Goal: Check status: Check status

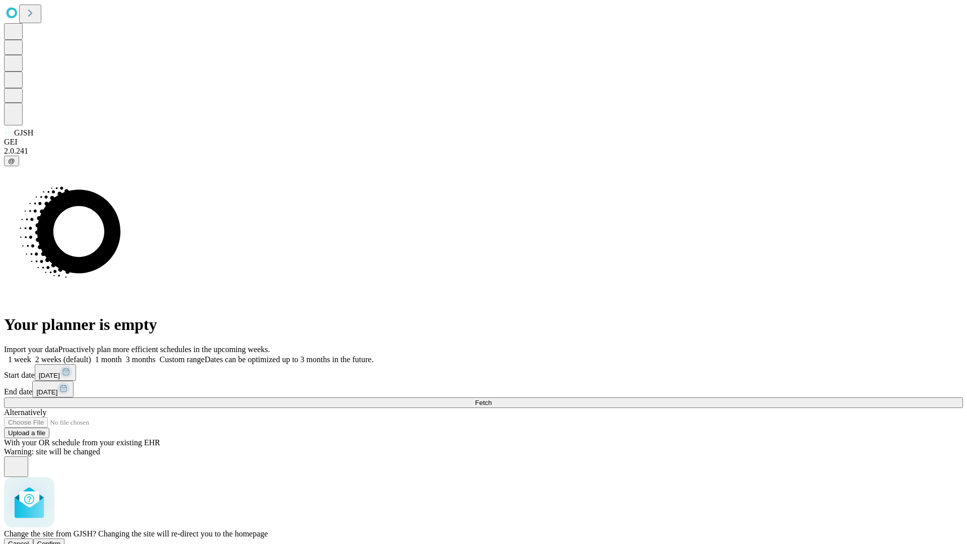
click at [61, 540] on span "Confirm" at bounding box center [49, 544] width 24 height 8
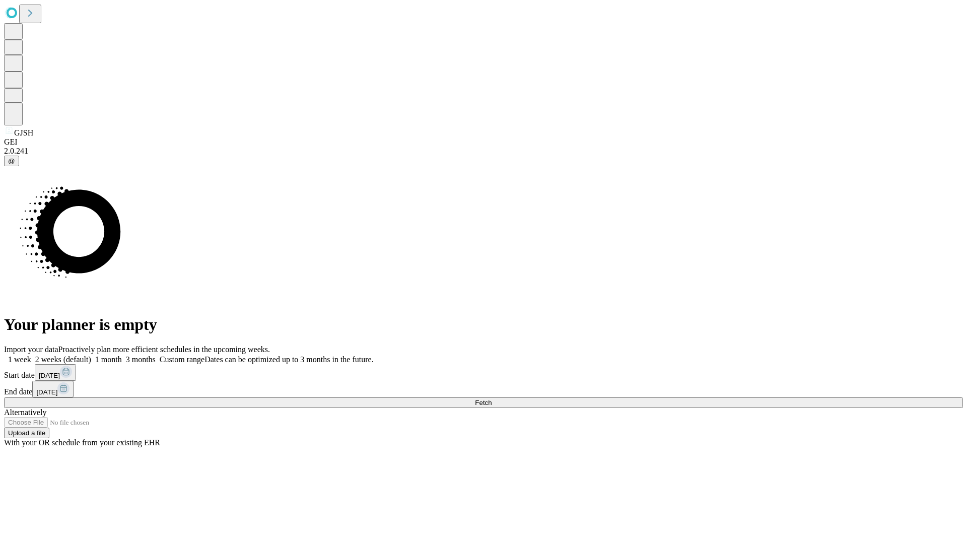
click at [91, 355] on label "2 weeks (default)" at bounding box center [61, 359] width 60 height 9
click at [492, 399] on span "Fetch" at bounding box center [483, 403] width 17 height 8
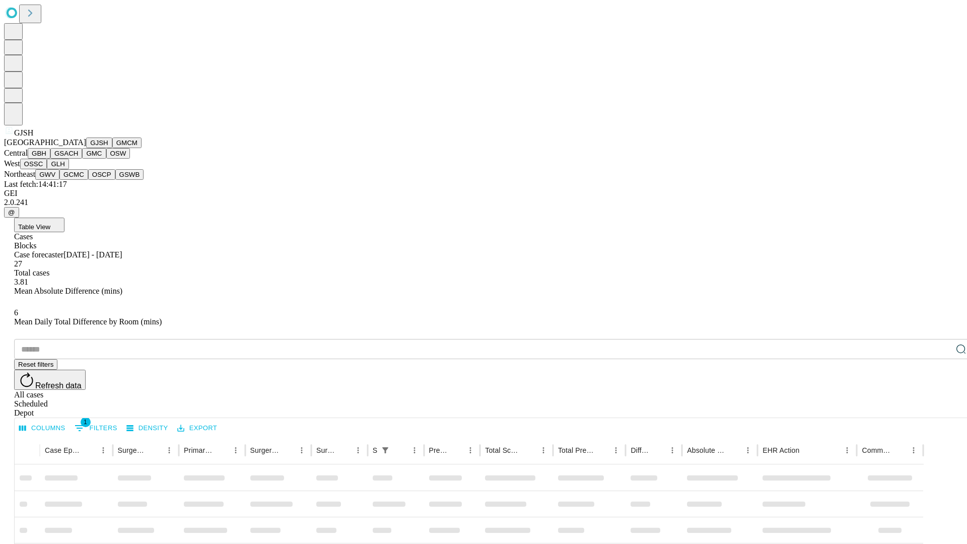
click at [112, 148] on button "GMCM" at bounding box center [126, 143] width 29 height 11
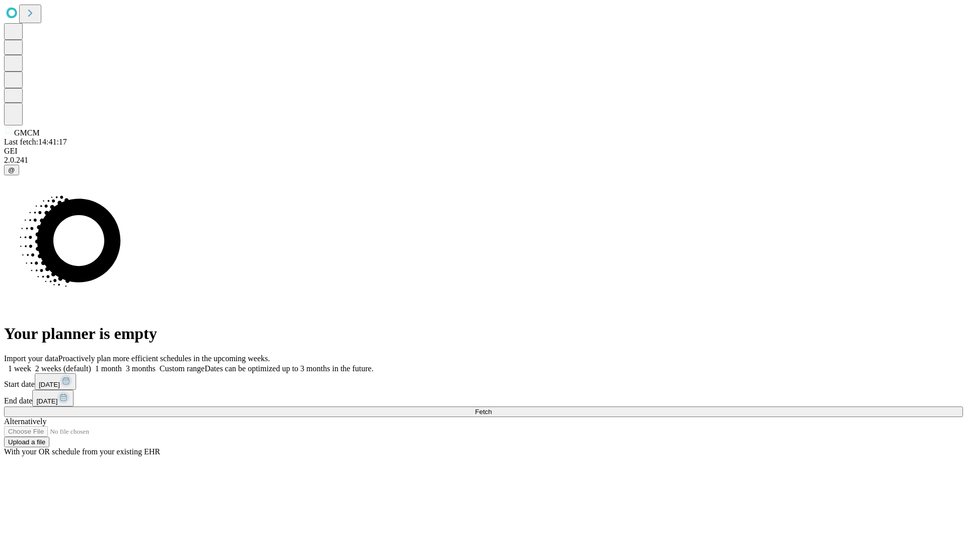
click at [492, 408] on span "Fetch" at bounding box center [483, 412] width 17 height 8
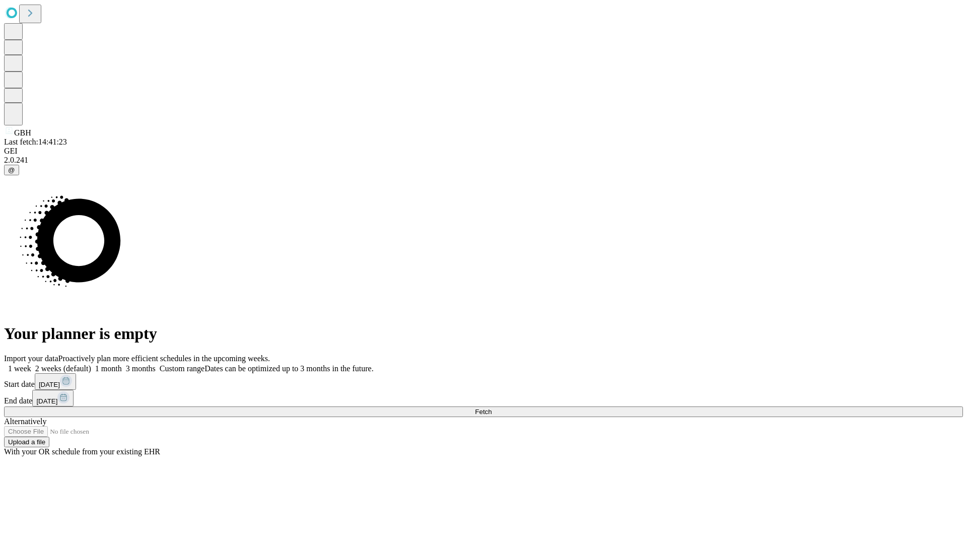
click at [91, 364] on label "2 weeks (default)" at bounding box center [61, 368] width 60 height 9
click at [492, 408] on span "Fetch" at bounding box center [483, 412] width 17 height 8
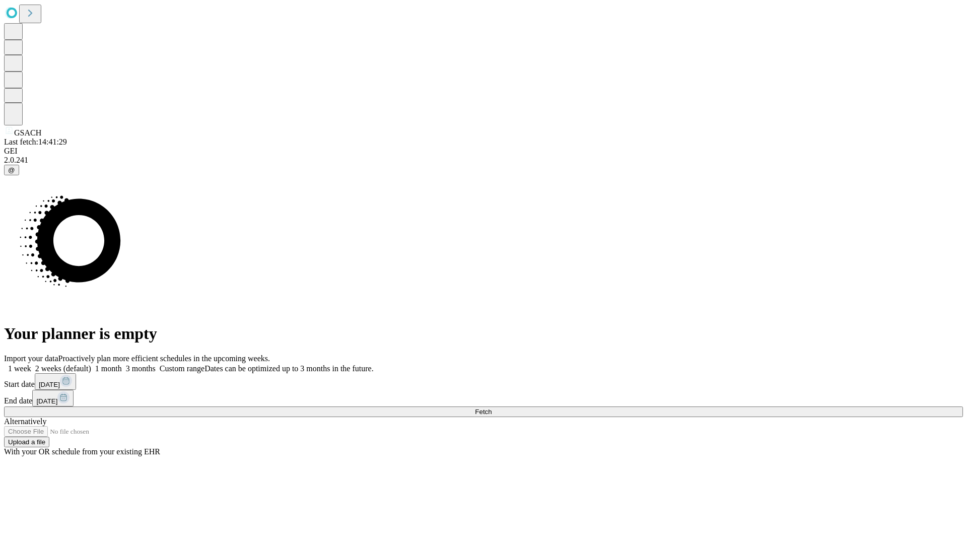
click at [91, 364] on label "2 weeks (default)" at bounding box center [61, 368] width 60 height 9
click at [492, 408] on span "Fetch" at bounding box center [483, 412] width 17 height 8
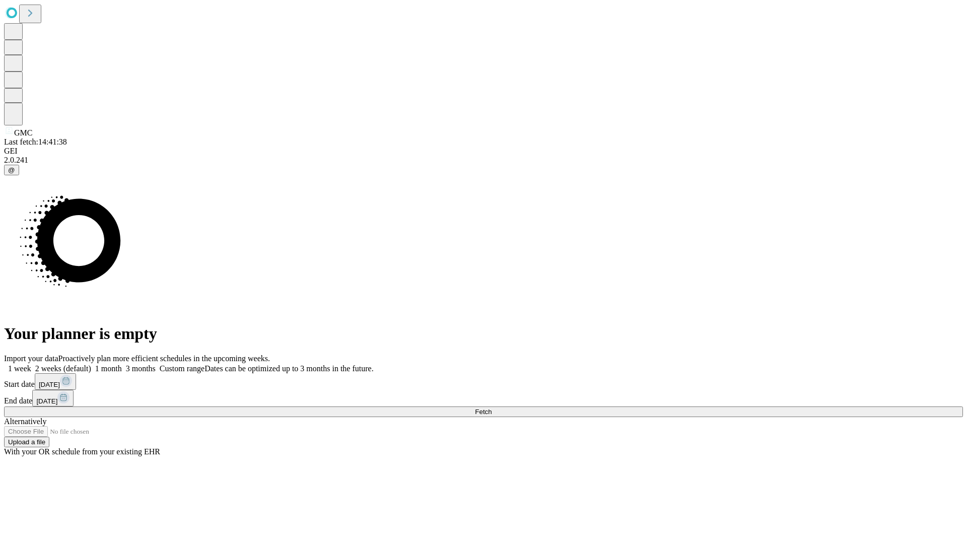
click at [91, 364] on label "2 weeks (default)" at bounding box center [61, 368] width 60 height 9
click at [492, 408] on span "Fetch" at bounding box center [483, 412] width 17 height 8
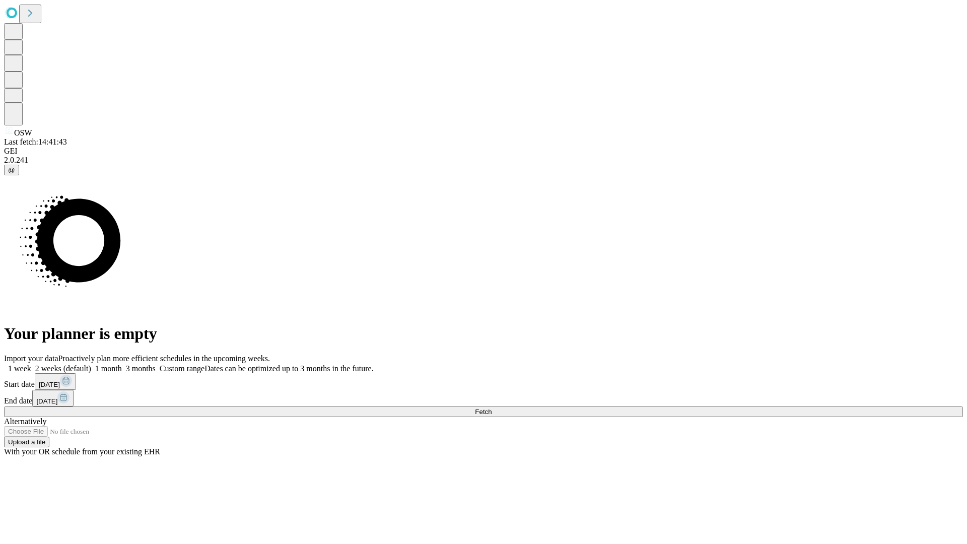
click at [91, 364] on label "2 weeks (default)" at bounding box center [61, 368] width 60 height 9
click at [492, 408] on span "Fetch" at bounding box center [483, 412] width 17 height 8
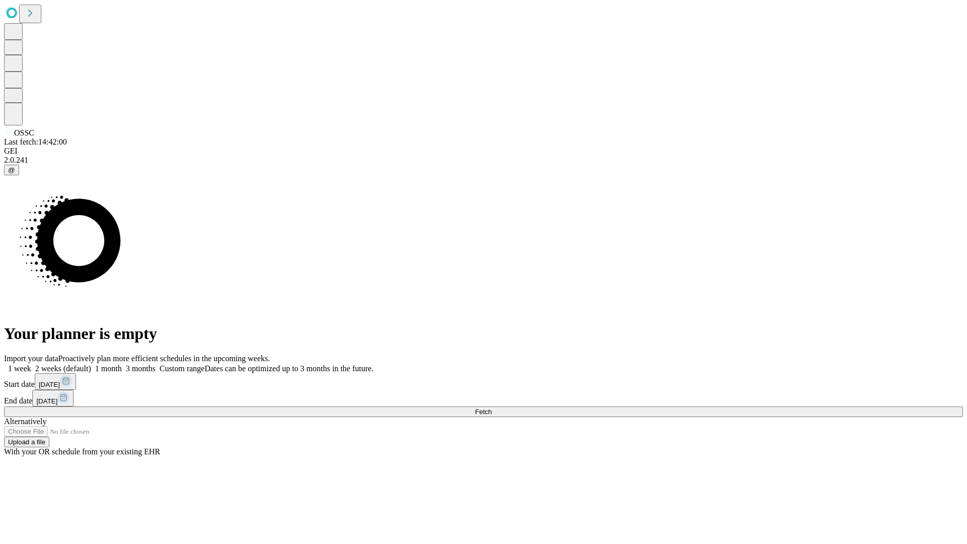
click at [91, 364] on label "2 weeks (default)" at bounding box center [61, 368] width 60 height 9
click at [492, 408] on span "Fetch" at bounding box center [483, 412] width 17 height 8
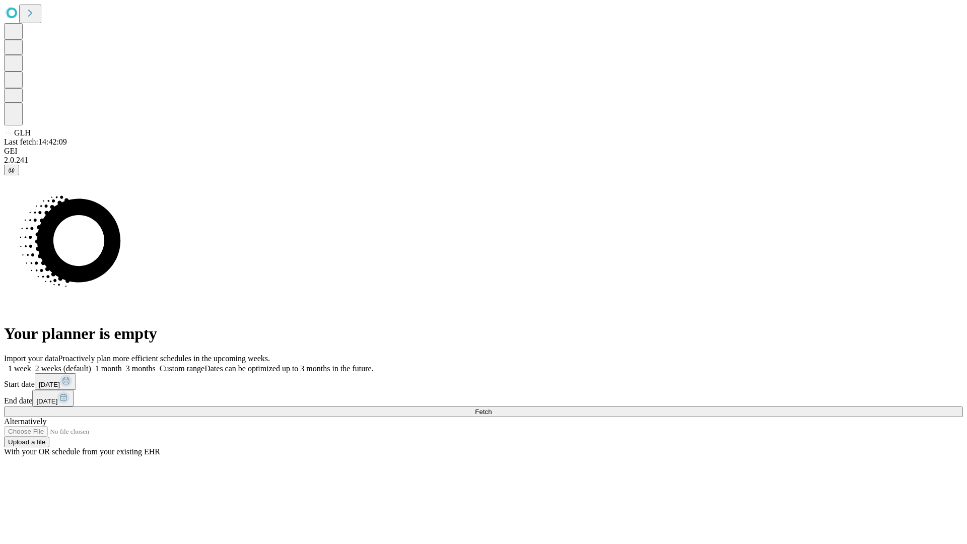
click at [91, 364] on label "2 weeks (default)" at bounding box center [61, 368] width 60 height 9
click at [492, 408] on span "Fetch" at bounding box center [483, 412] width 17 height 8
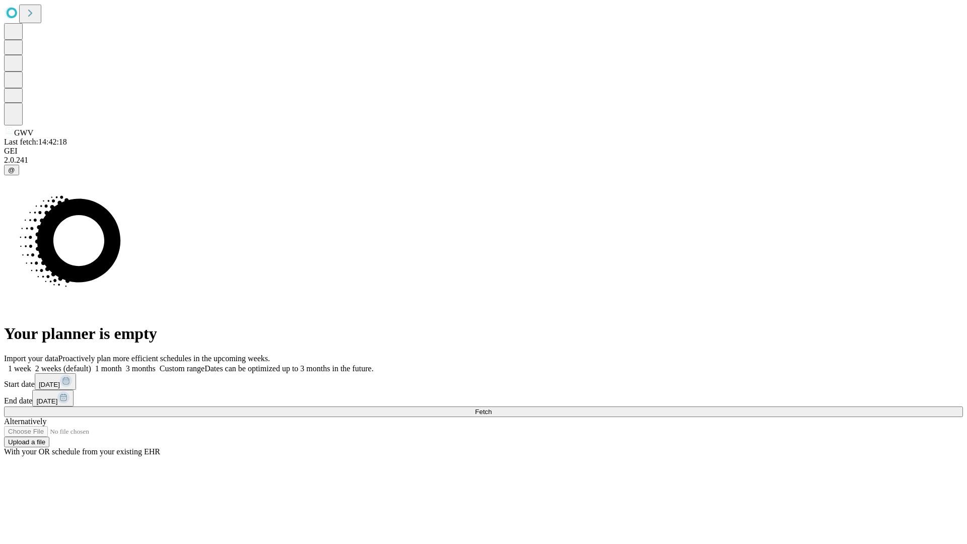
click at [91, 364] on label "2 weeks (default)" at bounding box center [61, 368] width 60 height 9
click at [492, 408] on span "Fetch" at bounding box center [483, 412] width 17 height 8
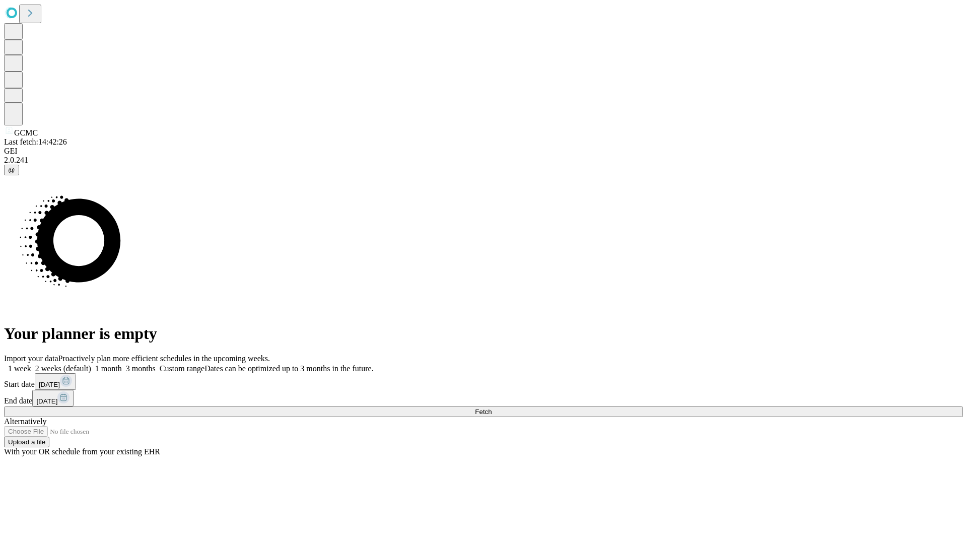
click at [91, 364] on label "2 weeks (default)" at bounding box center [61, 368] width 60 height 9
click at [492, 408] on span "Fetch" at bounding box center [483, 412] width 17 height 8
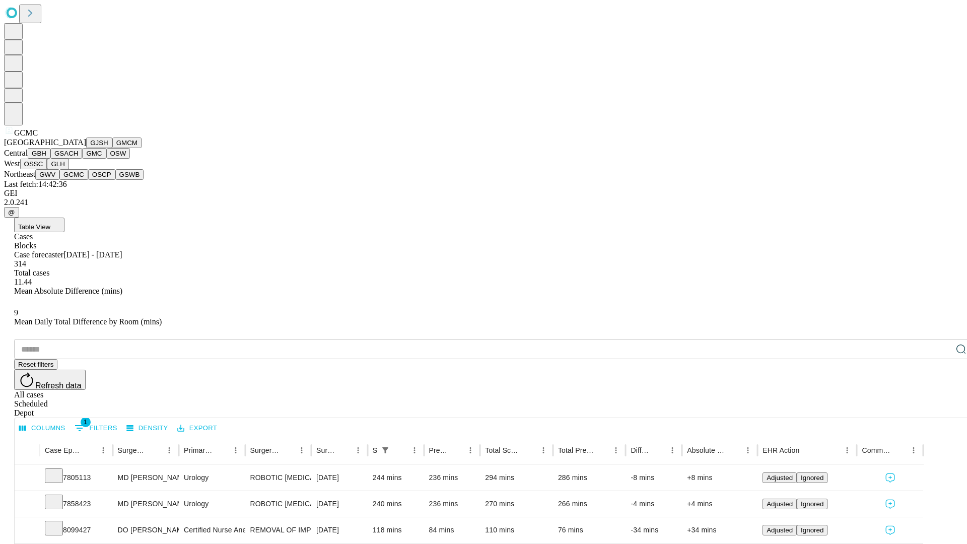
click at [88, 180] on button "OSCP" at bounding box center [101, 174] width 27 height 11
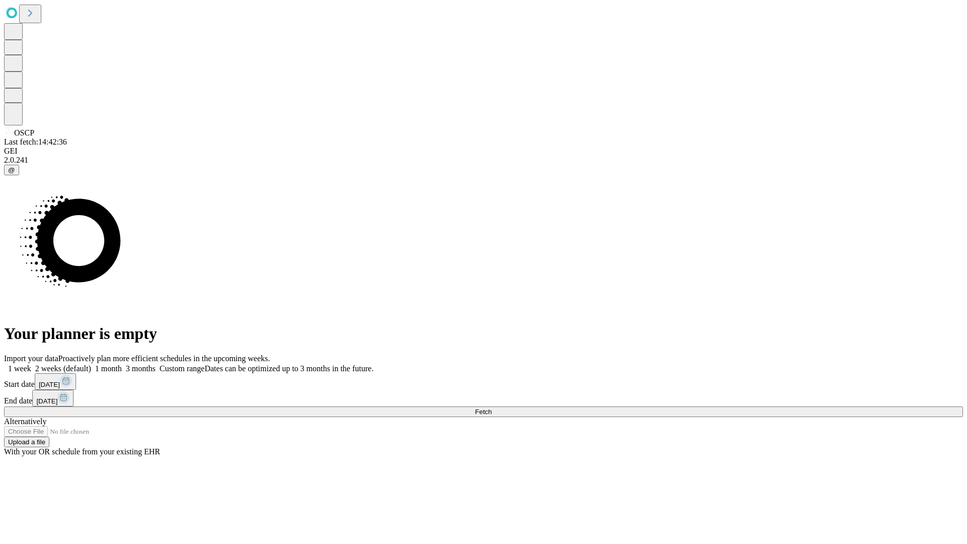
click at [91, 364] on label "2 weeks (default)" at bounding box center [61, 368] width 60 height 9
click at [492, 408] on span "Fetch" at bounding box center [483, 412] width 17 height 8
